Goal: Obtain resource: Download file/media

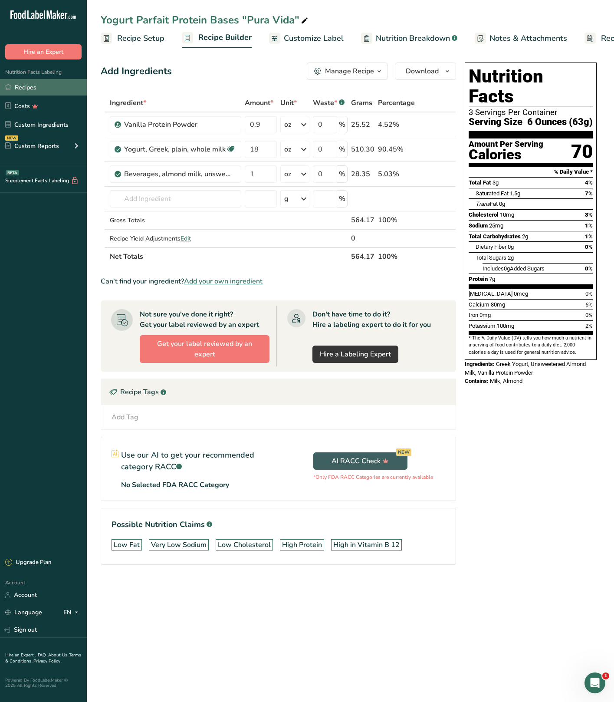
click at [27, 90] on link "Recipes" at bounding box center [43, 87] width 87 height 16
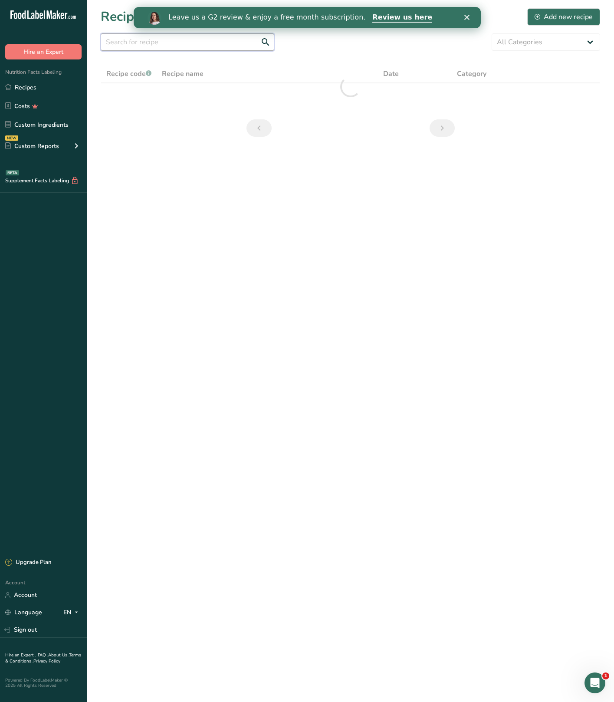
click at [187, 49] on input "text" at bounding box center [188, 41] width 174 height 17
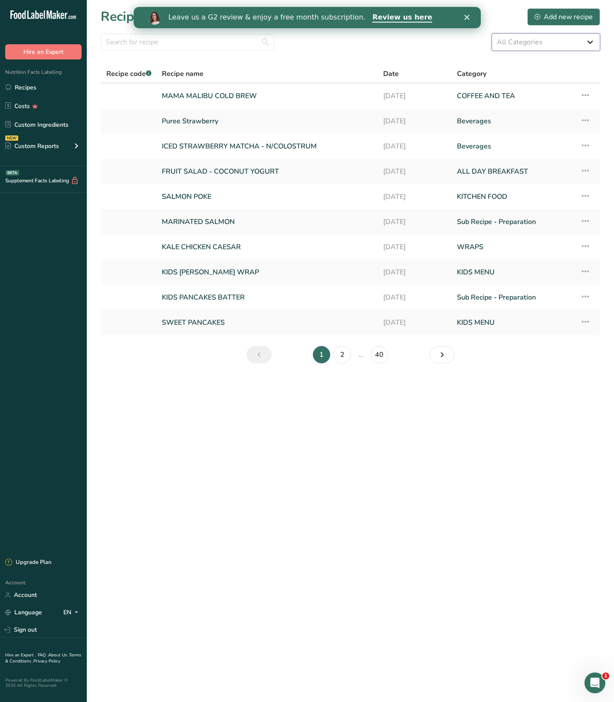
click at [540, 47] on select "All Categories Acai ALL DAY BREAKFAST Baked Goods BAKERY [GEOGRAPHIC_DATA] Bowl…" at bounding box center [546, 41] width 109 height 17
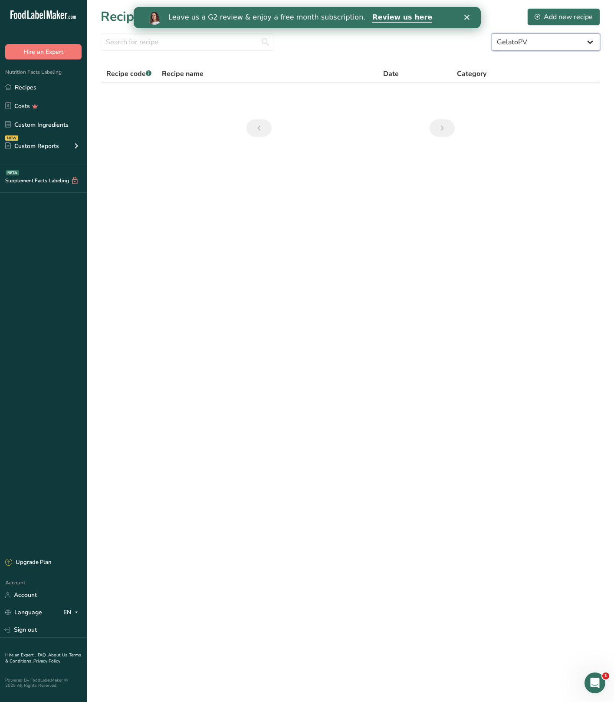
click at [553, 38] on select "All Categories Acai ALL DAY BREAKFAST Baked Goods BAKERY [GEOGRAPHIC_DATA] Bowl…" at bounding box center [546, 41] width 109 height 17
select select "1777"
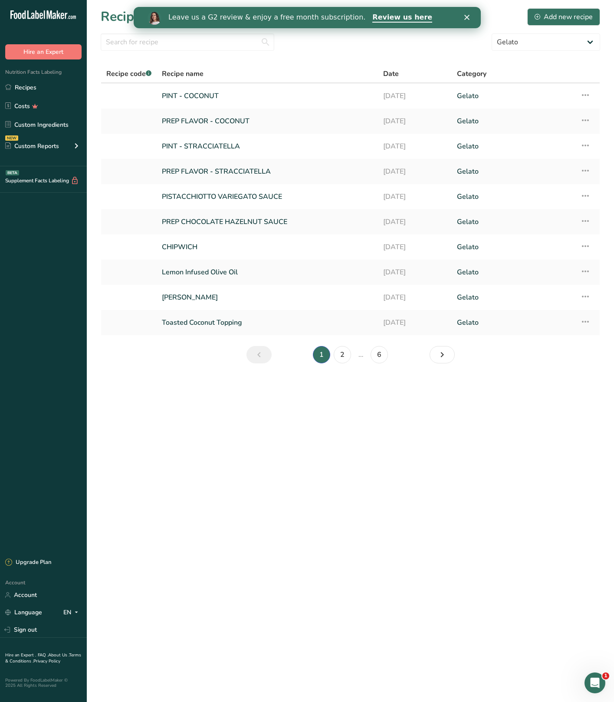
click at [467, 17] on icon "Close" at bounding box center [466, 17] width 5 height 5
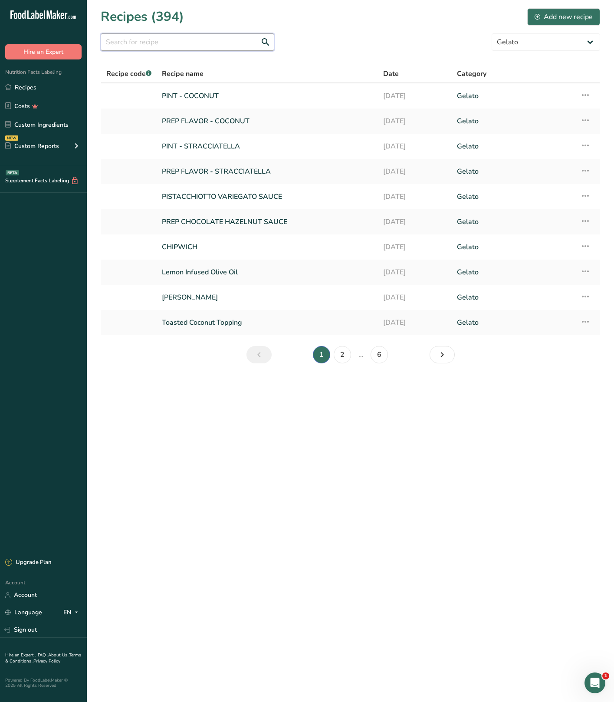
click at [184, 39] on input "text" at bounding box center [188, 41] width 174 height 17
click at [234, 144] on link "PINT - STRACCIATELLA" at bounding box center [267, 146] width 211 height 18
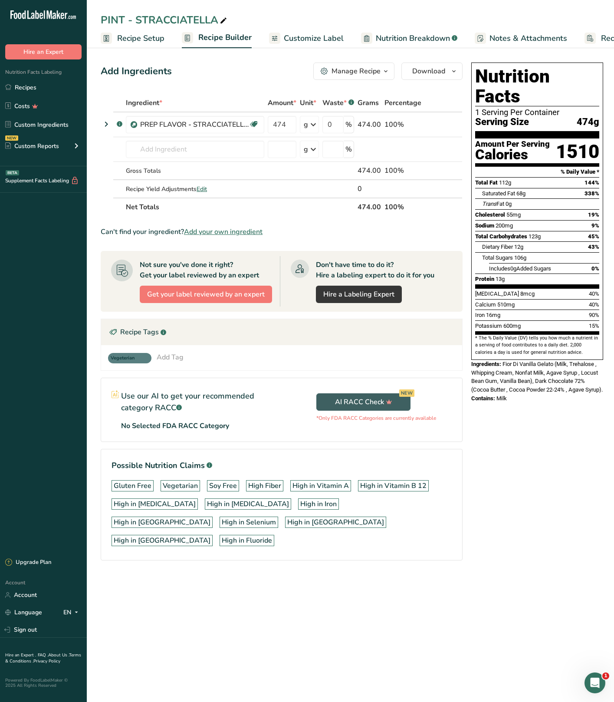
click at [567, 443] on div "Nutrition Facts 1 Serving Per Container Serving Size 474g Amount Per Serving Ca…" at bounding box center [537, 323] width 139 height 529
drag, startPoint x: 503, startPoint y: 345, endPoint x: 575, endPoint y: 375, distance: 78.6
click at [575, 375] on div "Ingredients: Fior Di Vanilla Gelato (Milk, Trehalose , Whipping Cream, Nonfat M…" at bounding box center [538, 377] width 132 height 34
copy span "Fior Di Vanilla Gelato (Milk, Trehalose , Whipping Cream, Nonfat Milk, Agave Sy…"
click at [395, 75] on div "Manage Recipe Delete Recipe Duplicate Recipe Scale Recipe Save as Sub-Recipe .a…" at bounding box center [387, 71] width 149 height 17
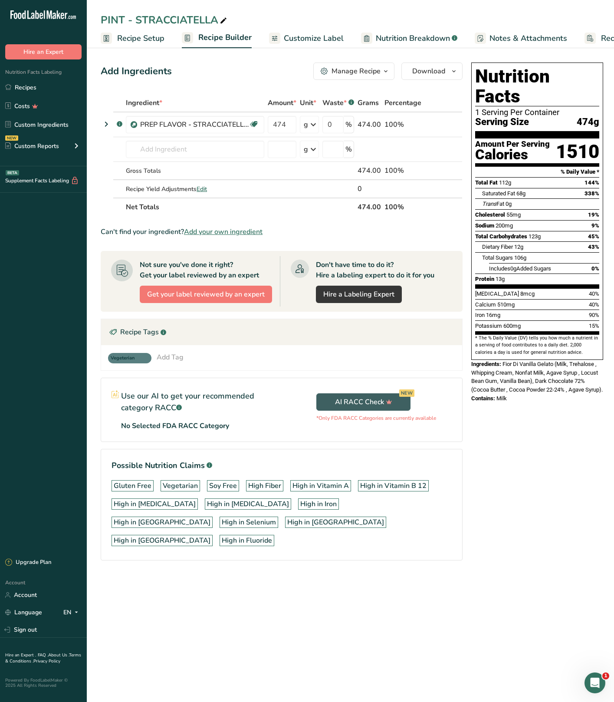
click at [386, 74] on icon "button" at bounding box center [386, 71] width 7 height 11
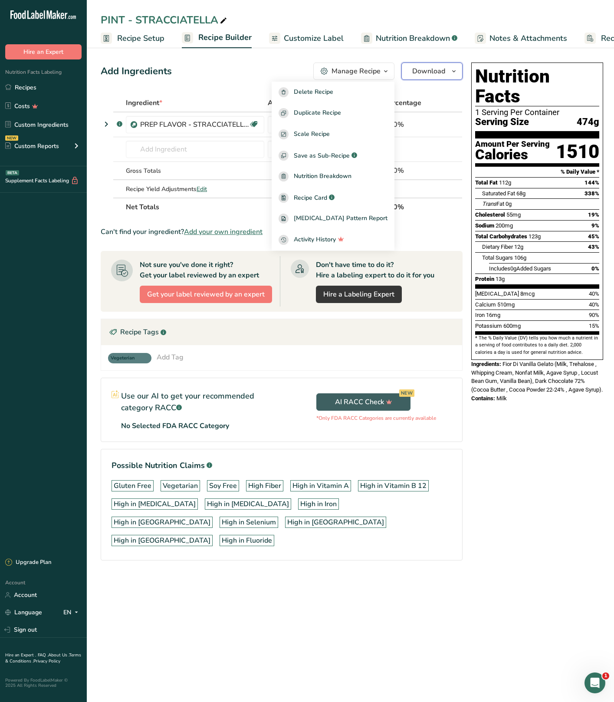
click at [428, 73] on span "Download" at bounding box center [428, 71] width 33 height 10
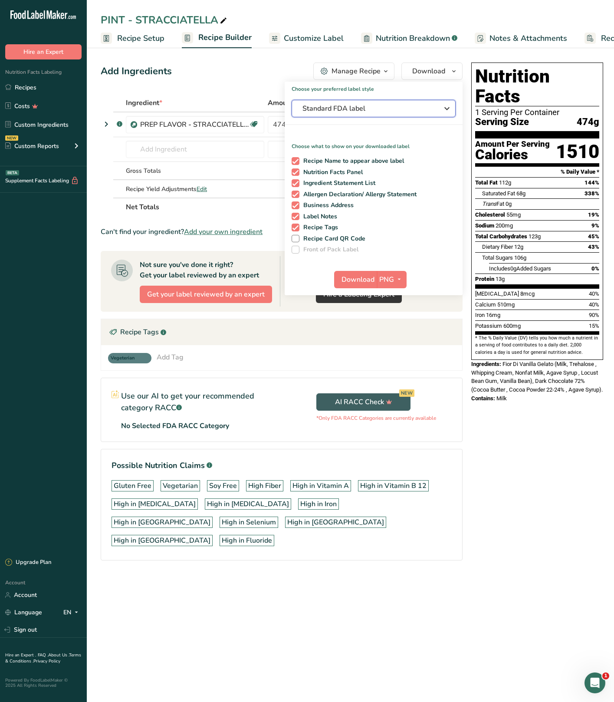
click at [389, 114] on button "Standard FDA label" at bounding box center [374, 108] width 164 height 17
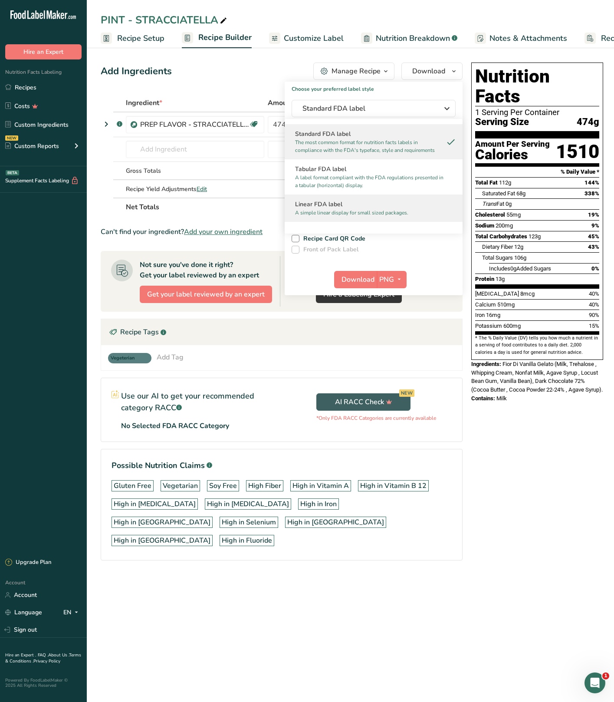
click at [379, 204] on h2 "Linear FDA label" at bounding box center [373, 204] width 157 height 9
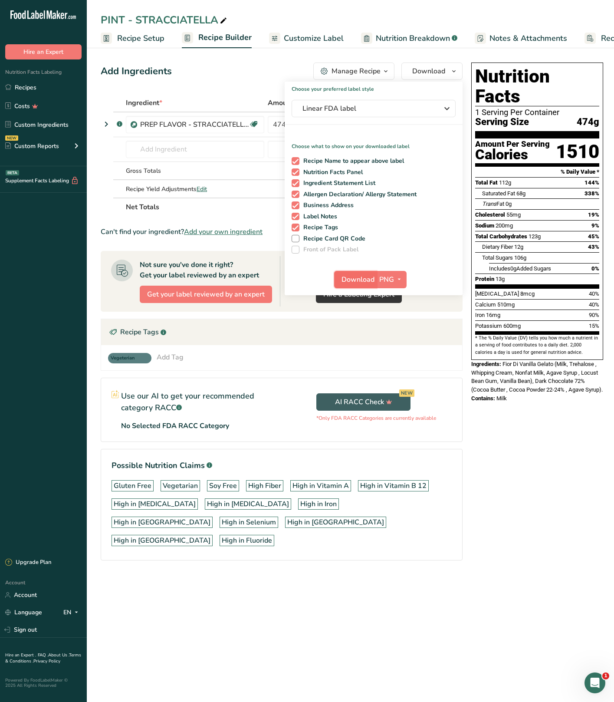
click at [361, 280] on span "Download" at bounding box center [358, 279] width 33 height 10
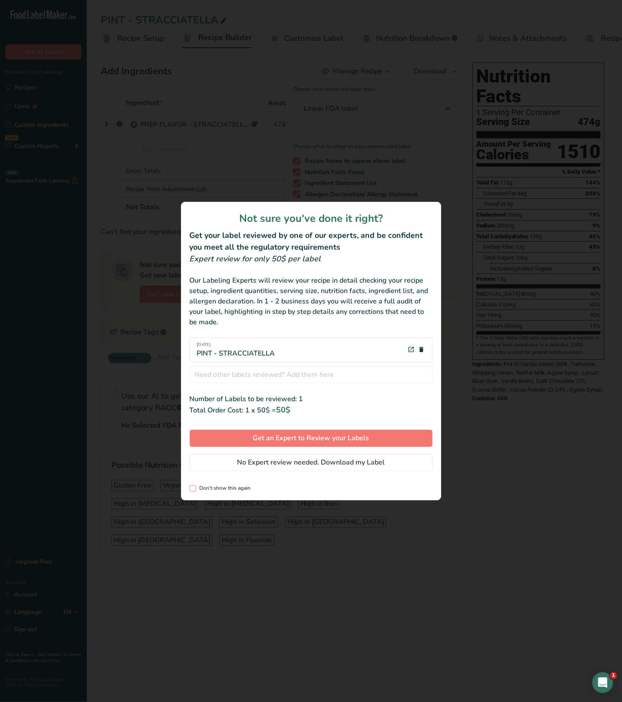
click at [208, 491] on span "Don't show this again" at bounding box center [223, 488] width 55 height 7
click at [195, 491] on input "Don't show this again" at bounding box center [193, 489] width 6 height 6
checkbox input "true"
click at [303, 462] on span "No Expert review needed. Download my Label" at bounding box center [311, 463] width 148 height 10
